Goal: Information Seeking & Learning: Learn about a topic

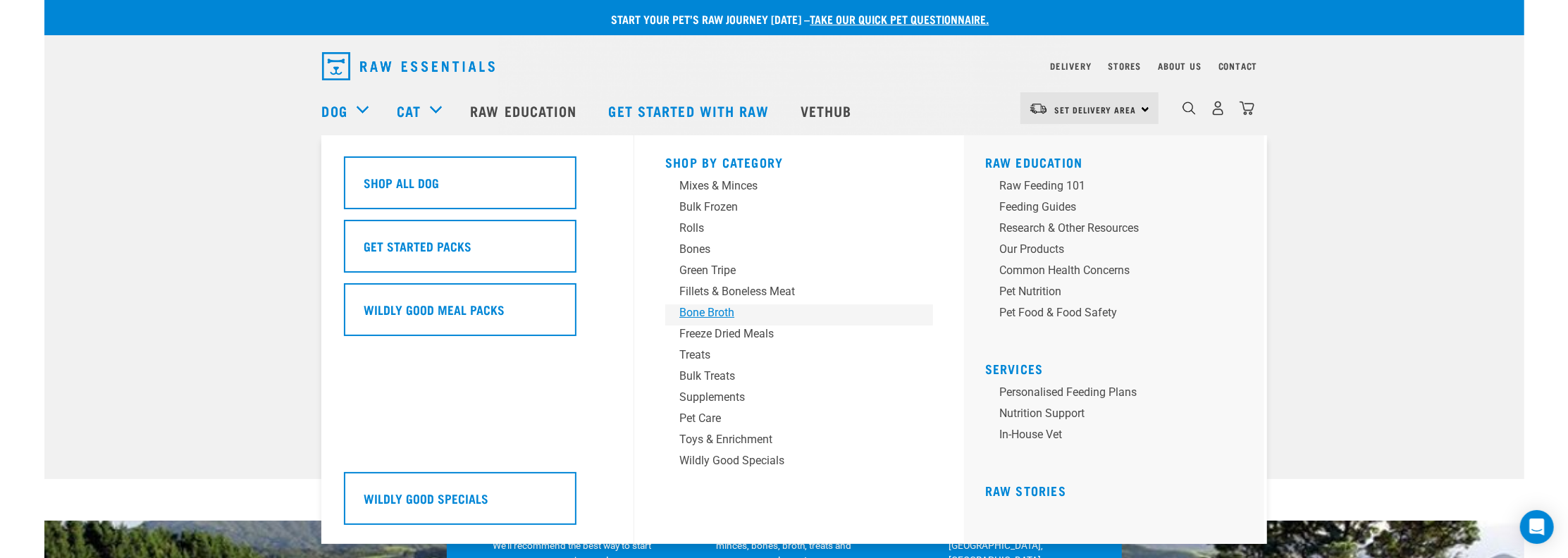
click at [689, 314] on div "Bone Broth" at bounding box center [789, 313] width 220 height 17
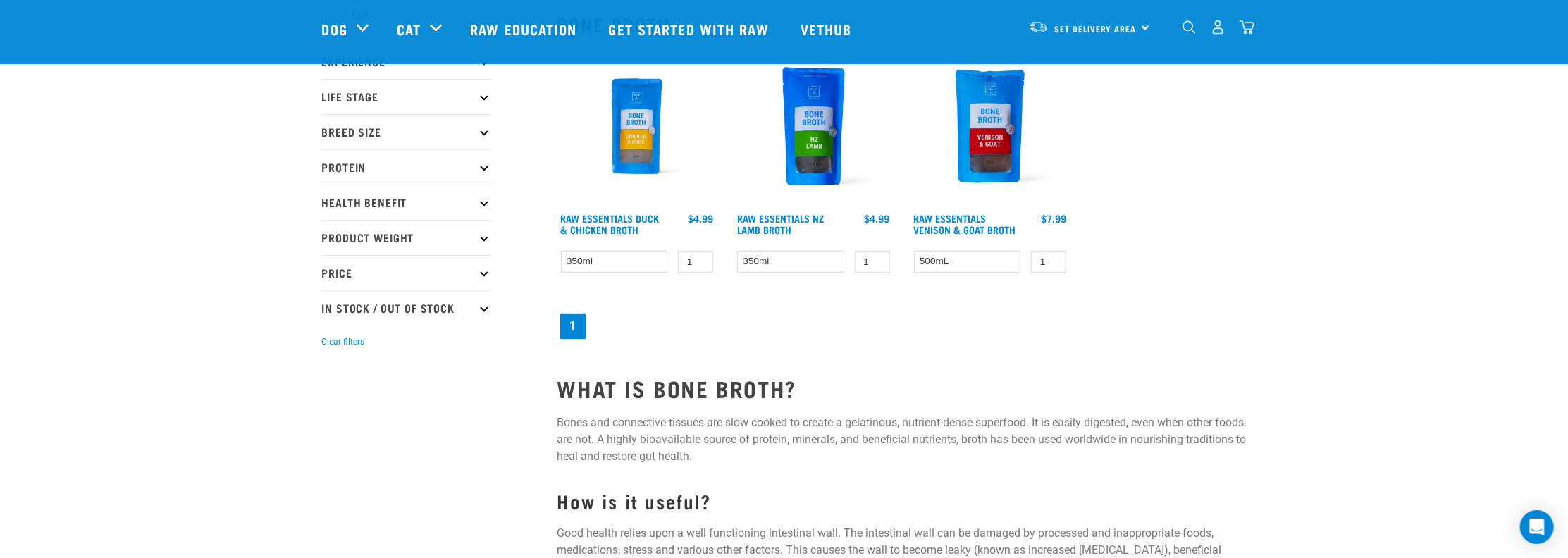
scroll to position [141, 0]
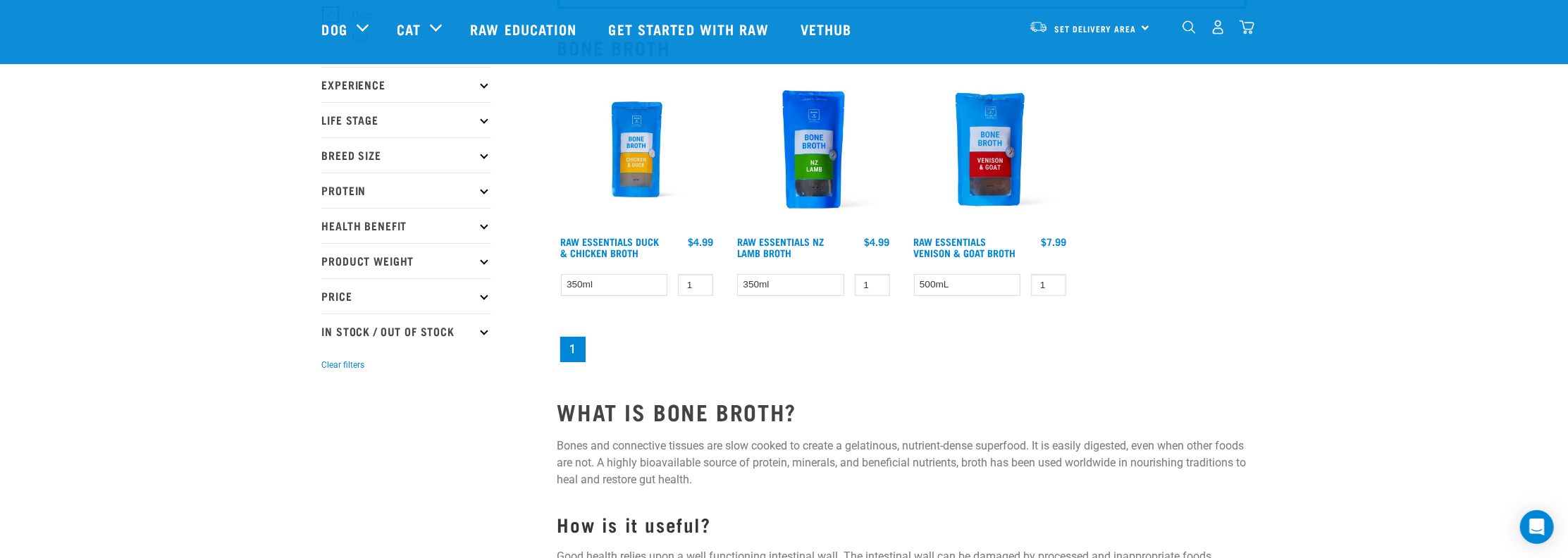
click at [847, 157] on img at bounding box center [813, 150] width 160 height 160
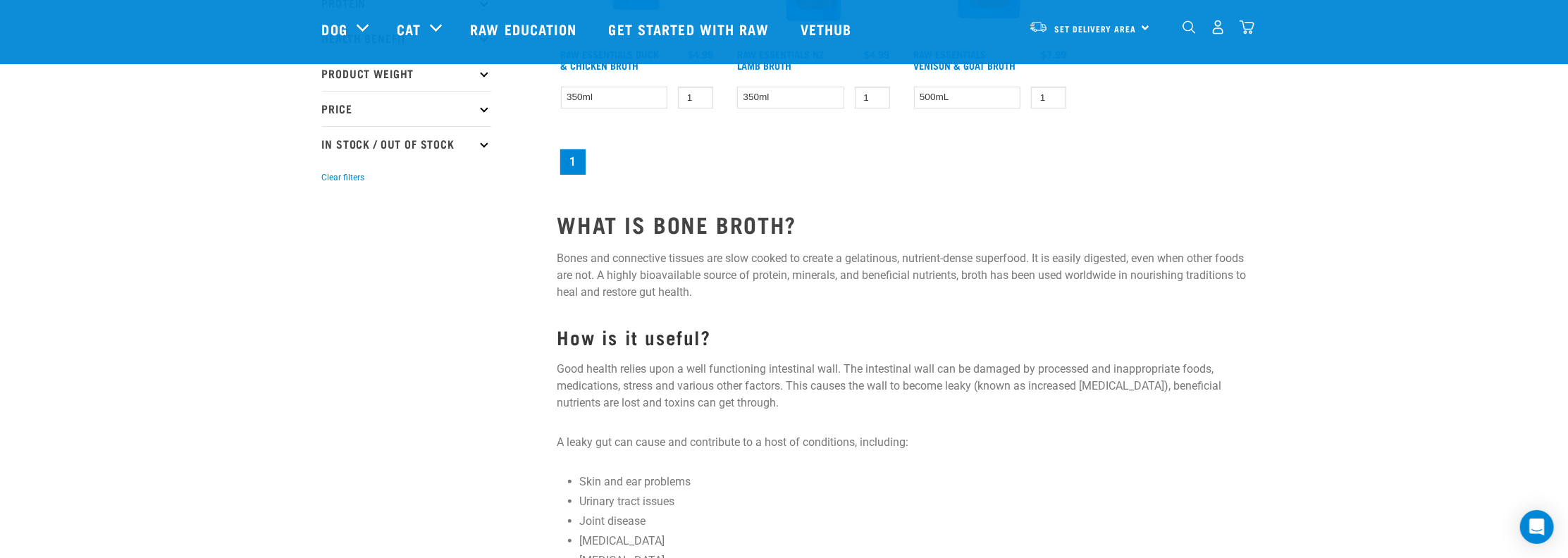
scroll to position [510, 0]
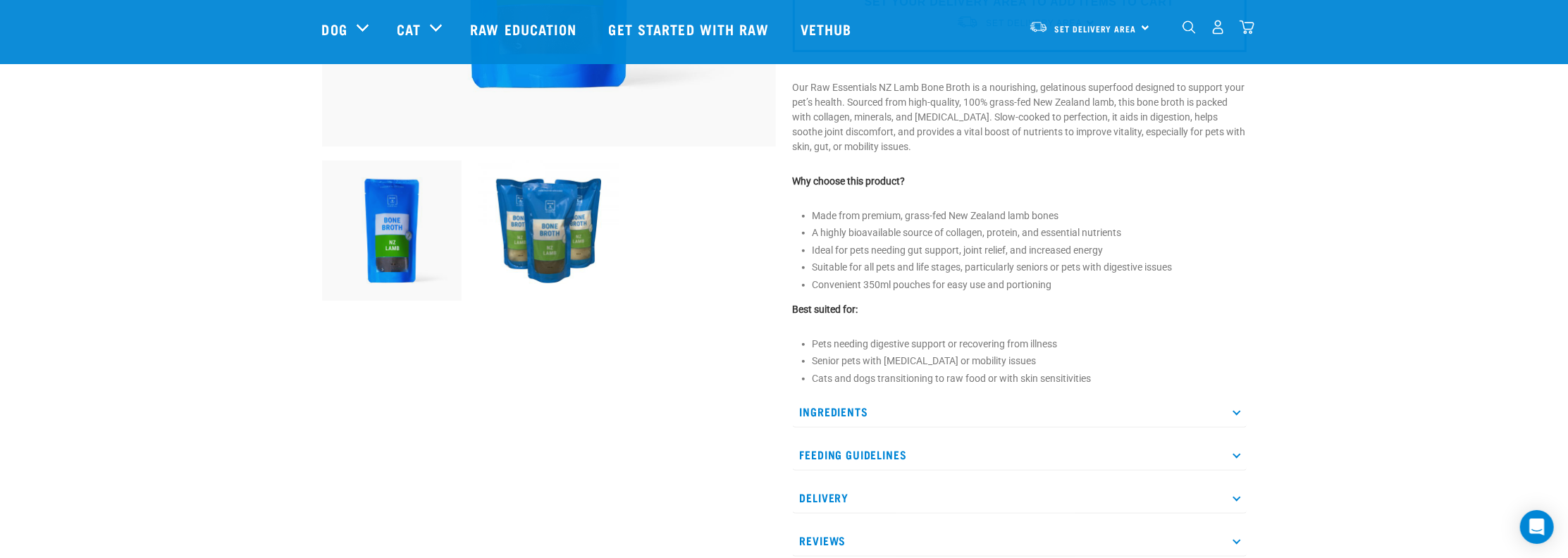
scroll to position [470, 0]
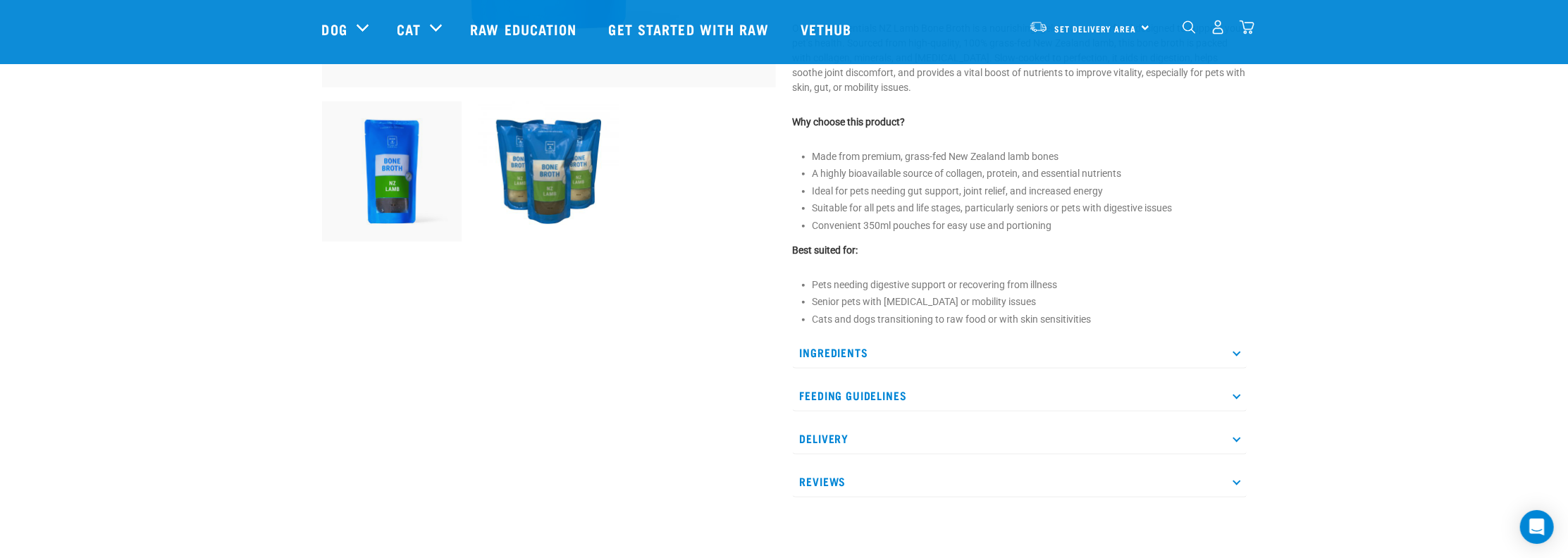
click at [876, 388] on p "Feeding Guidelines" at bounding box center [1020, 396] width 454 height 32
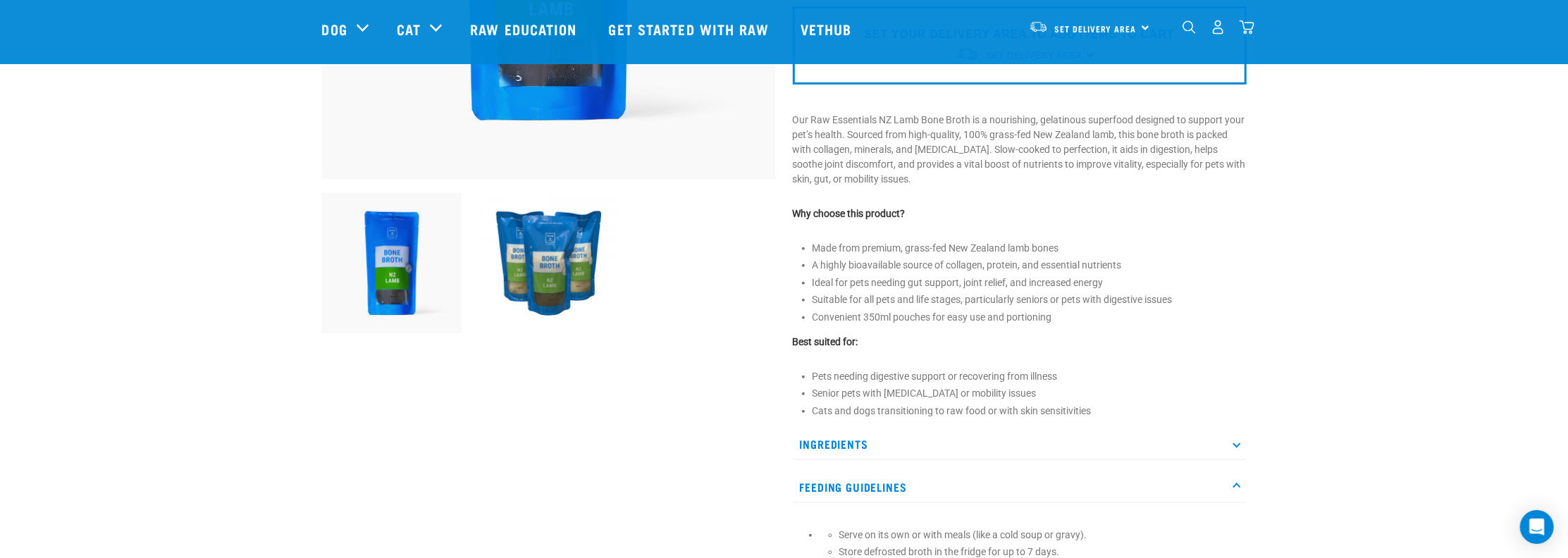
scroll to position [376, 0]
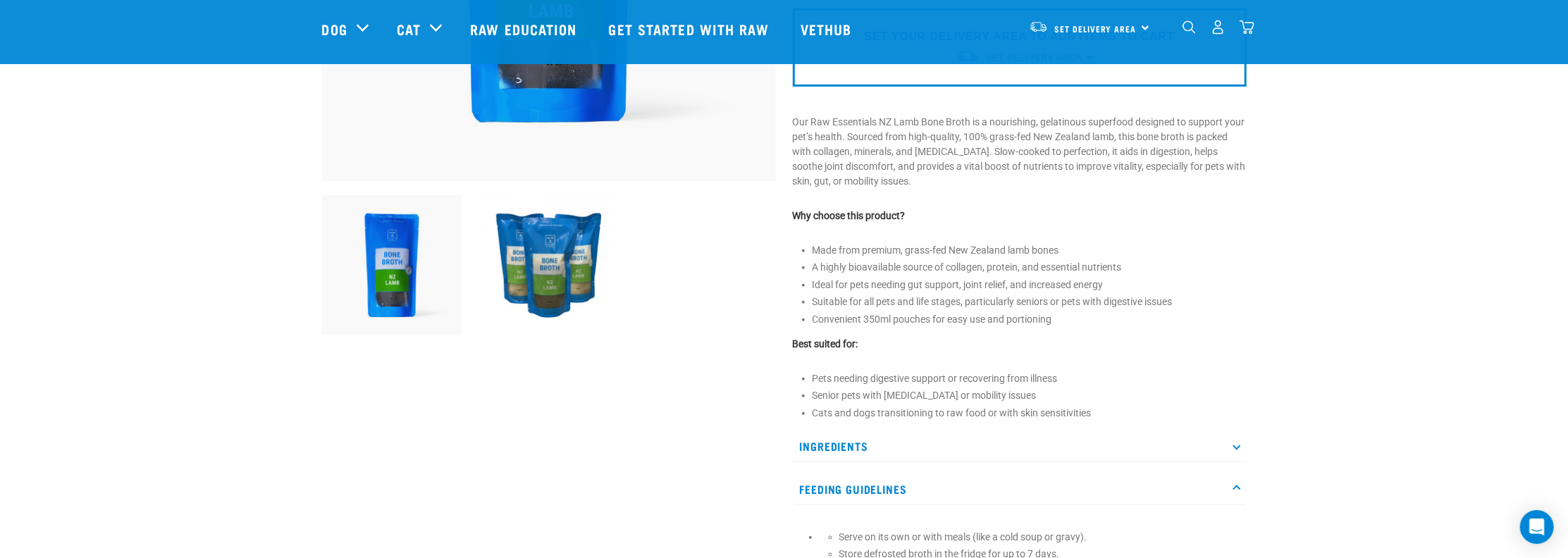
click at [536, 276] on img at bounding box center [549, 265] width 140 height 140
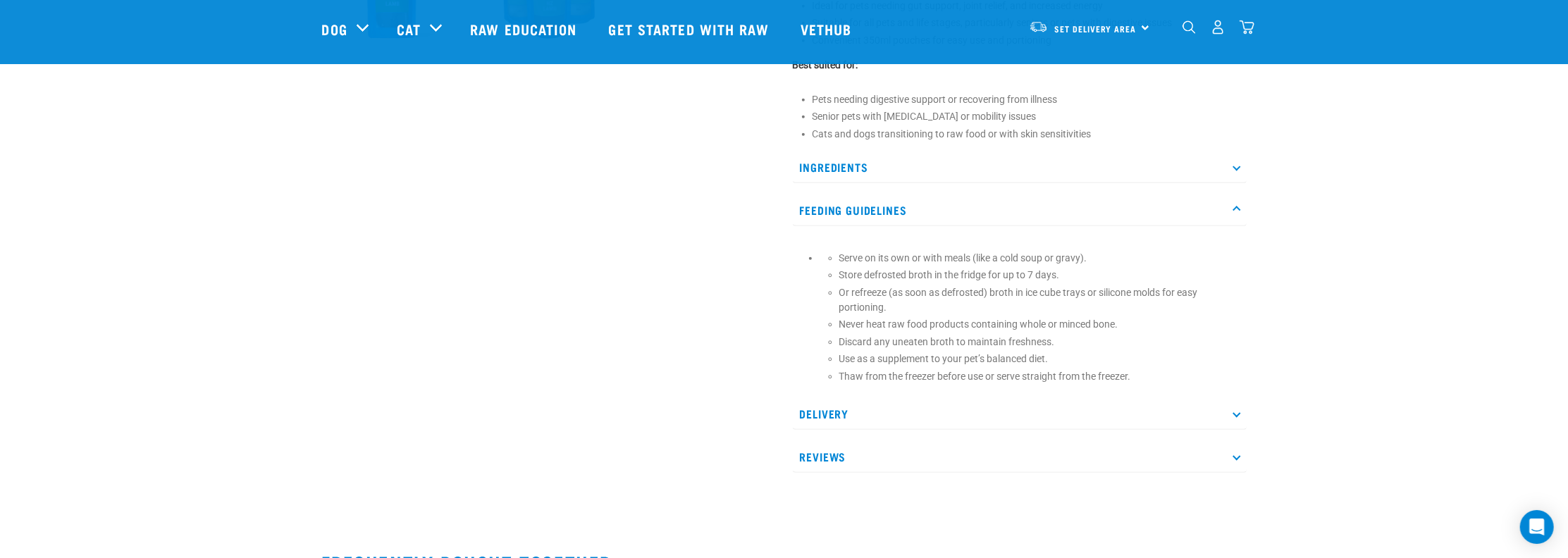
scroll to position [799, 0]
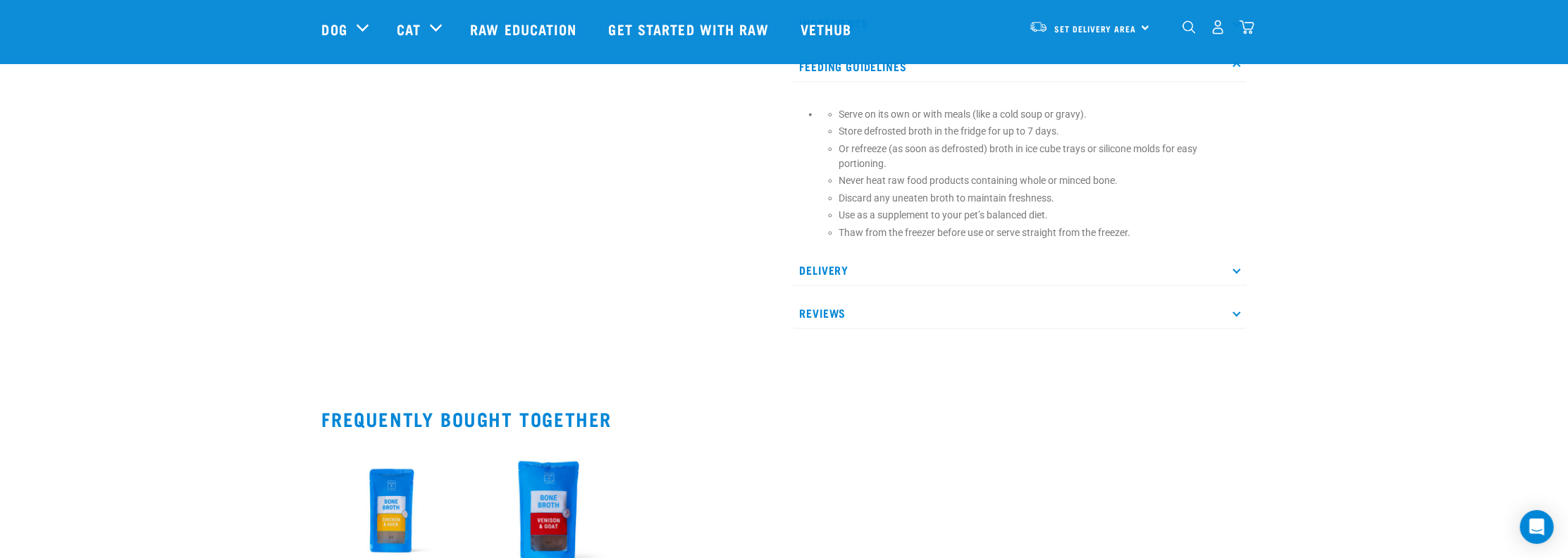
click at [895, 270] on p "Delivery" at bounding box center [1020, 271] width 454 height 32
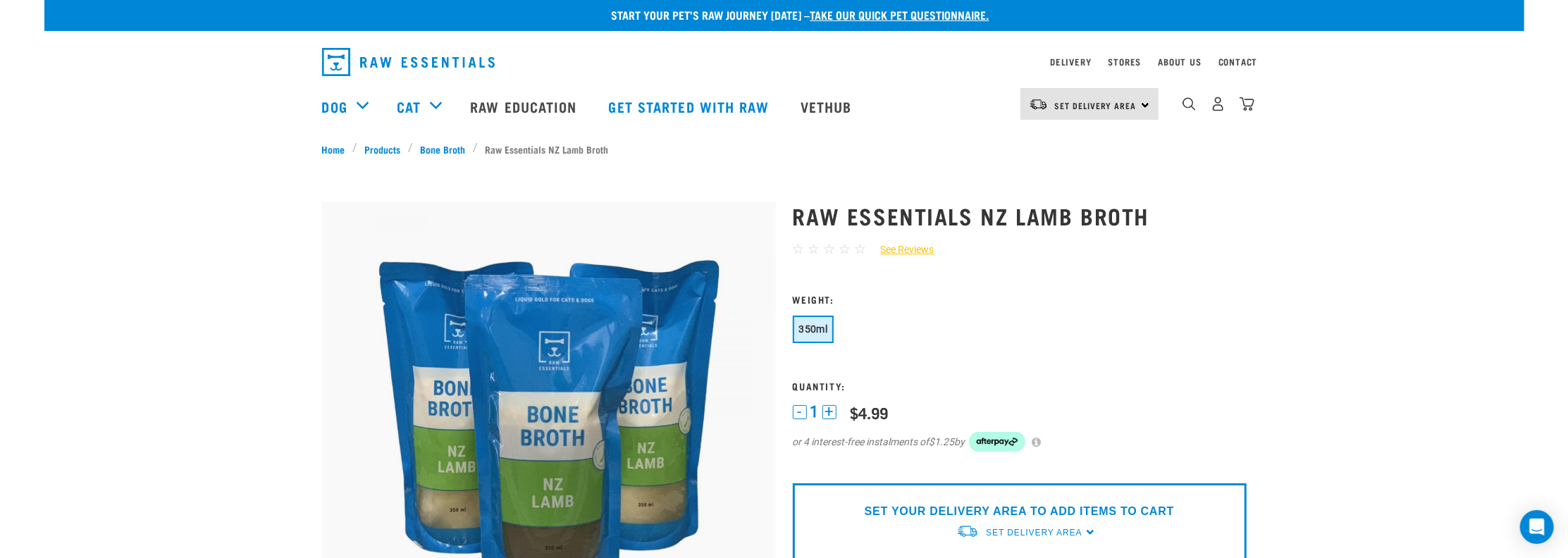
scroll to position [0, 0]
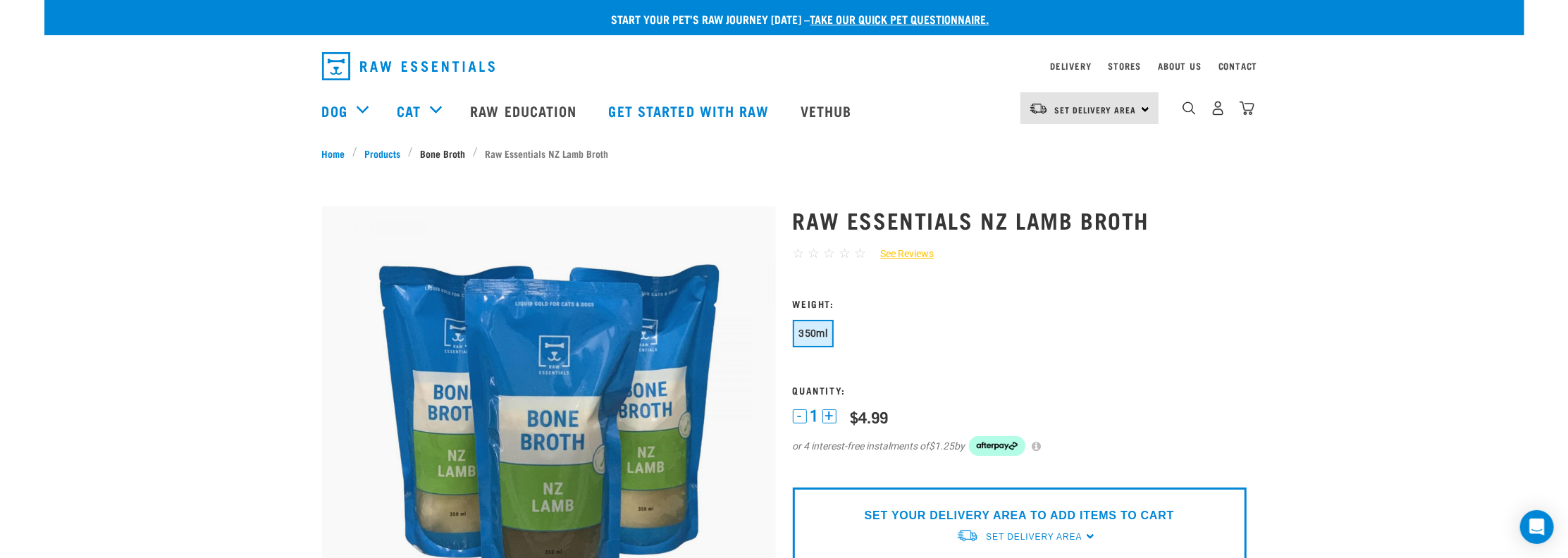
click at [436, 153] on link "Bone Broth" at bounding box center [443, 153] width 60 height 15
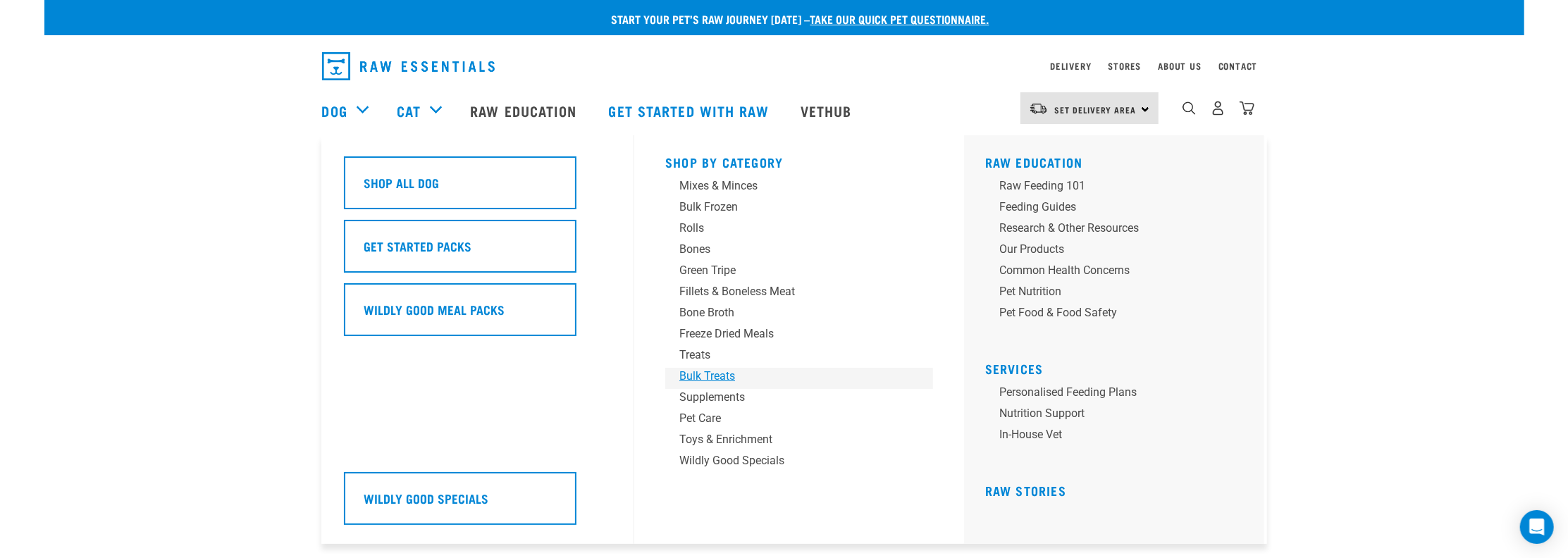
click at [715, 381] on div "Bulk Treats" at bounding box center [789, 376] width 220 height 17
click at [732, 292] on div "Fillets & Boneless Meat" at bounding box center [789, 292] width 220 height 17
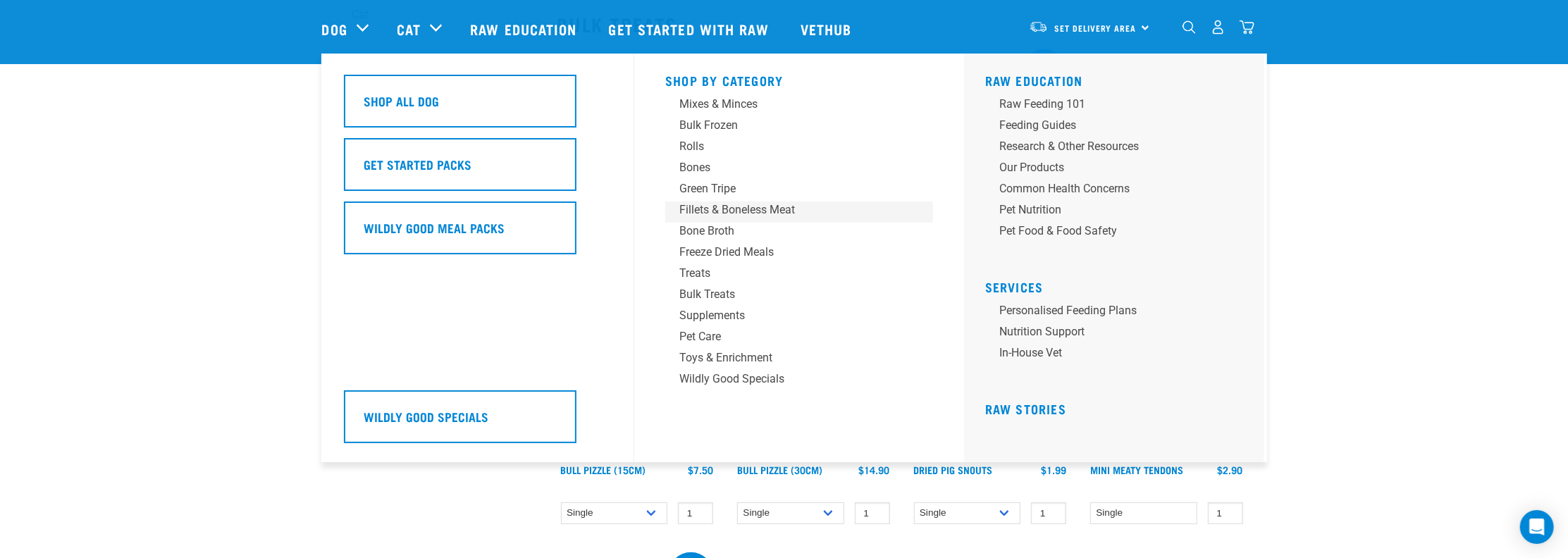
scroll to position [187, 0]
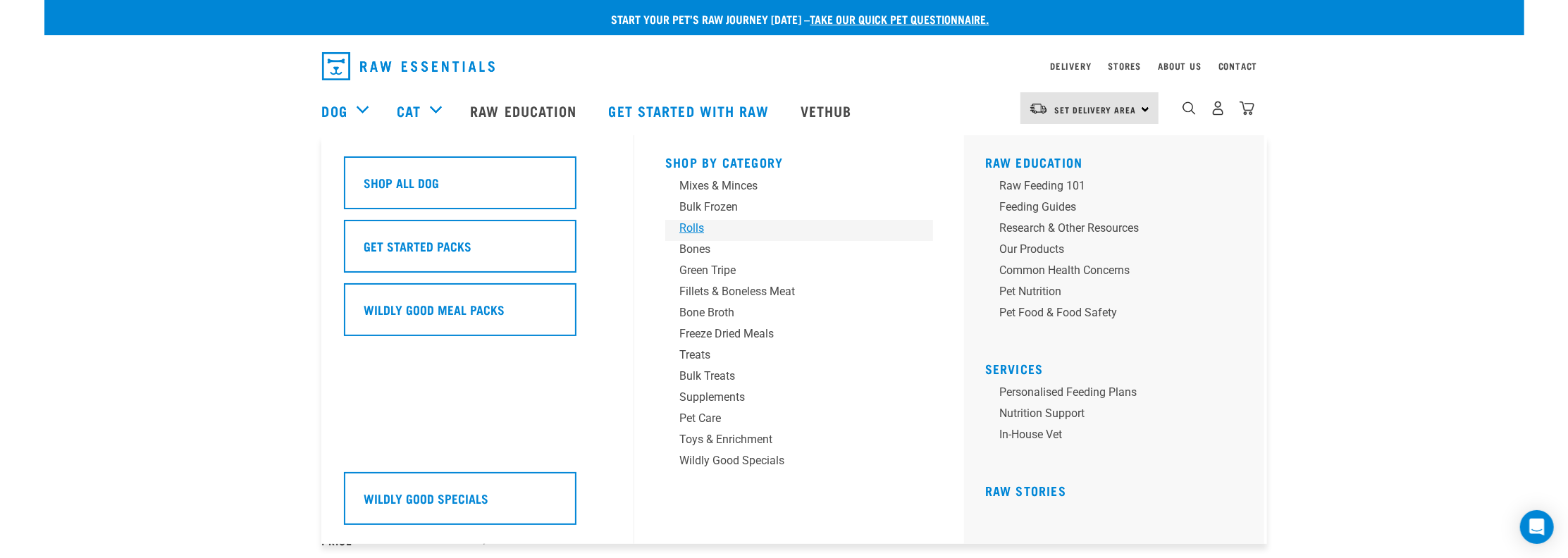
click at [692, 233] on div "Rolls" at bounding box center [789, 228] width 220 height 17
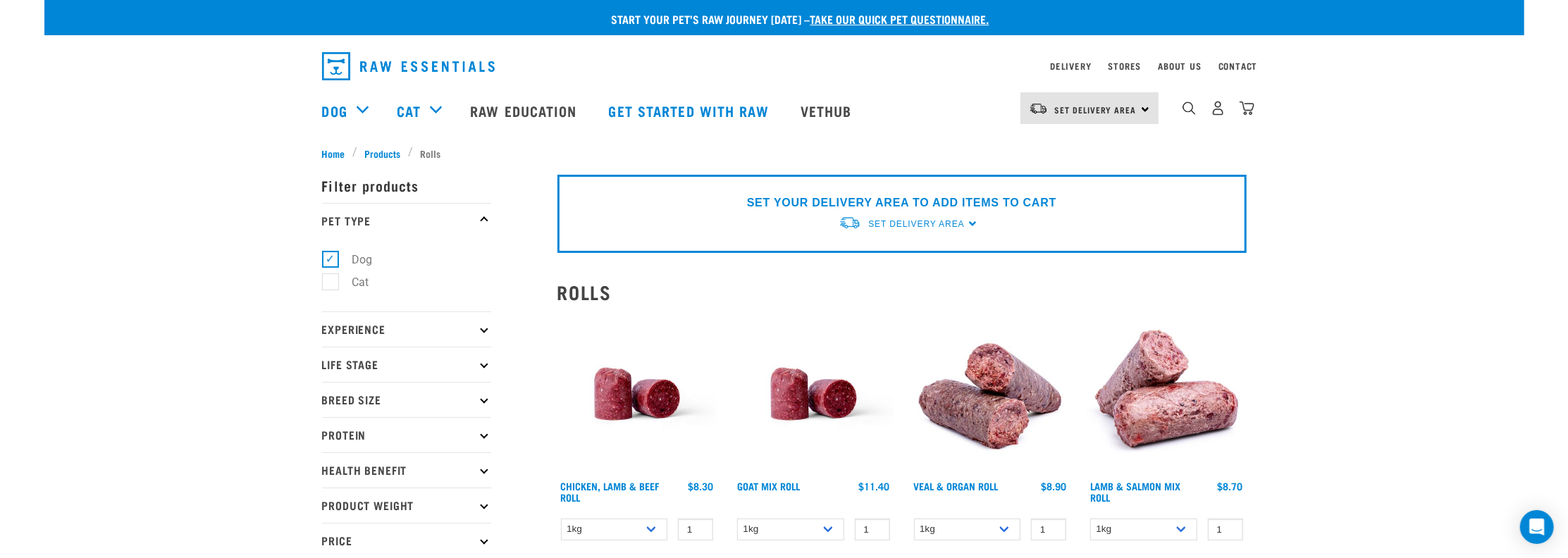
click at [1392, 263] on div "Start your pet’s raw journey [DATE] – take our quick pet questionnaire. Deliver…" at bounding box center [784, 518] width 1480 height 1035
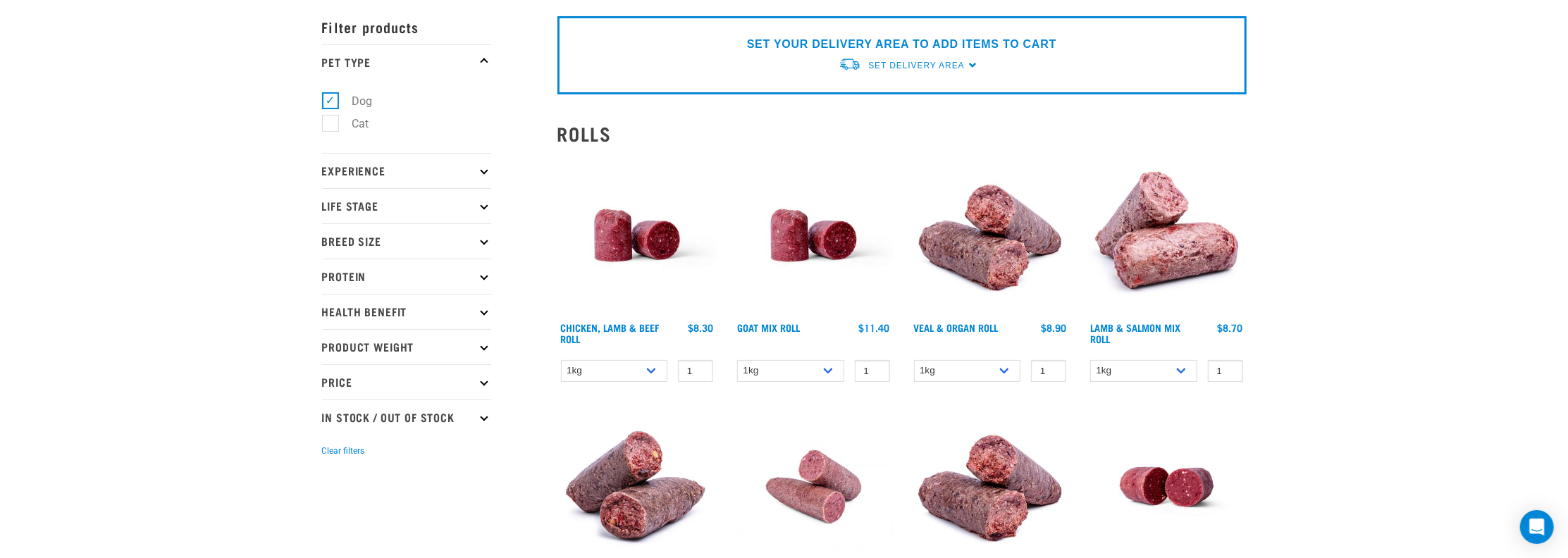
scroll to position [187, 0]
